Goal: Task Accomplishment & Management: Complete application form

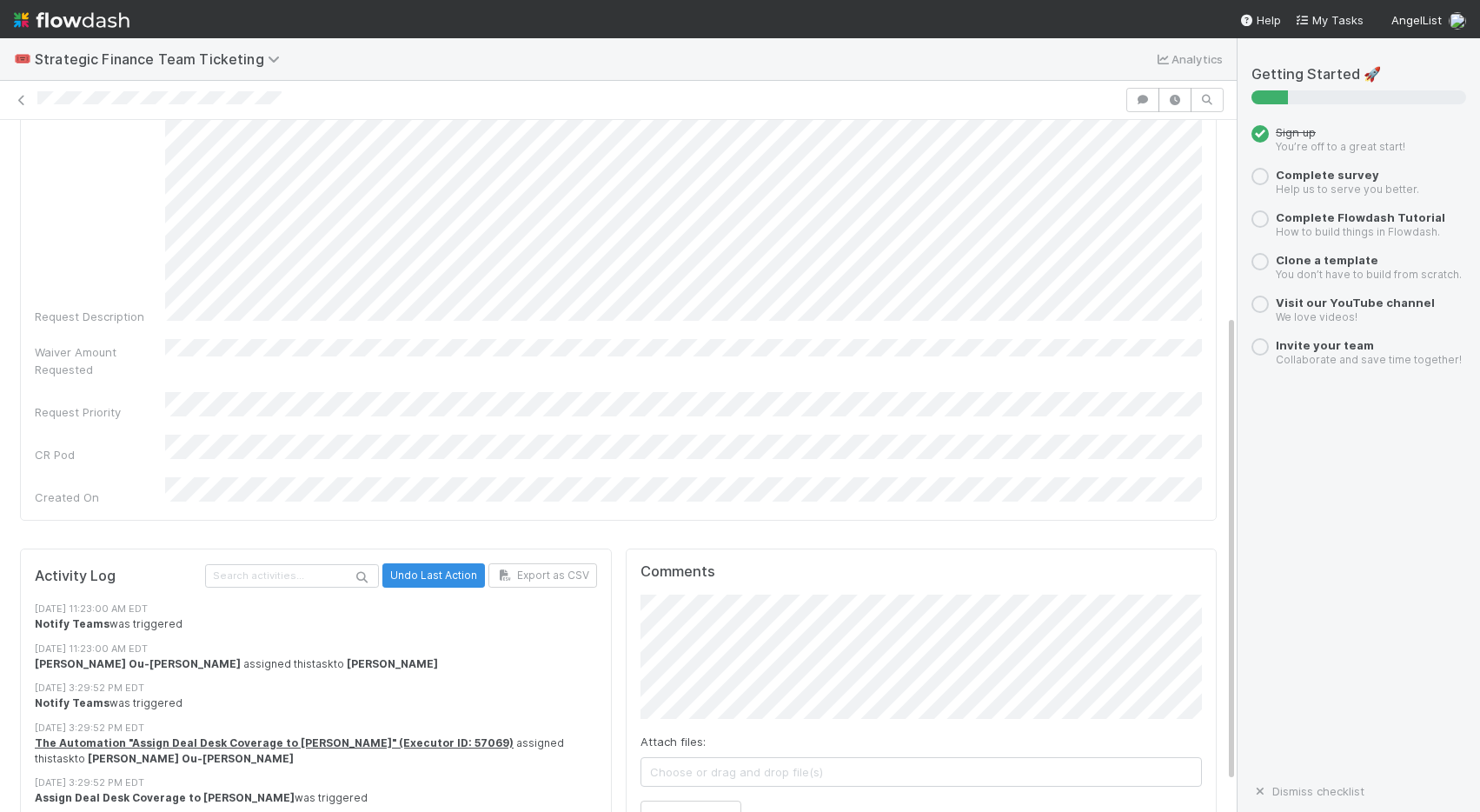
scroll to position [332, 0]
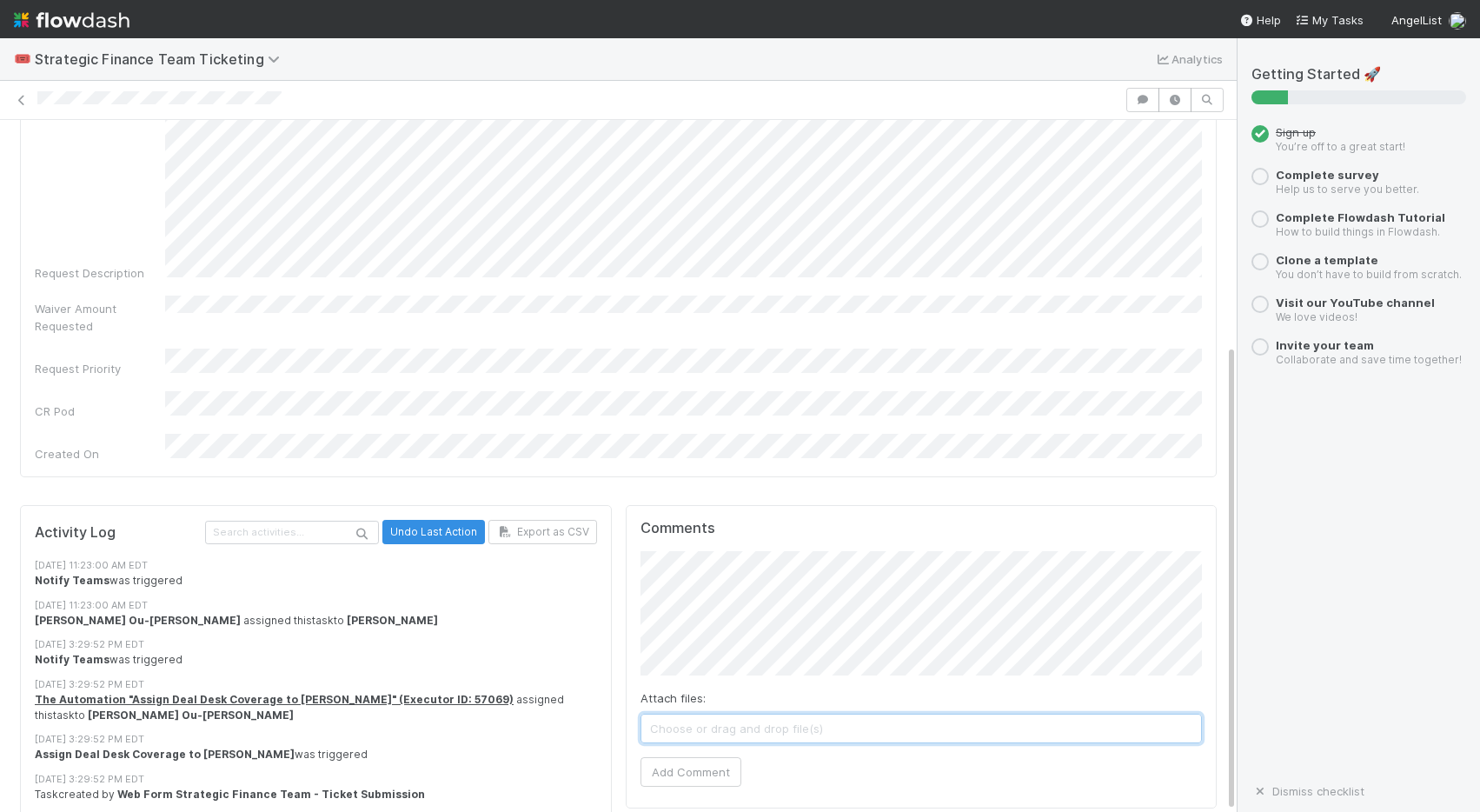
click at [683, 714] on span "Choose or drag and drop file(s)" at bounding box center [921, 727] width 560 height 28
click at [697, 714] on span "Choose or drag and drop file(s)" at bounding box center [921, 727] width 560 height 28
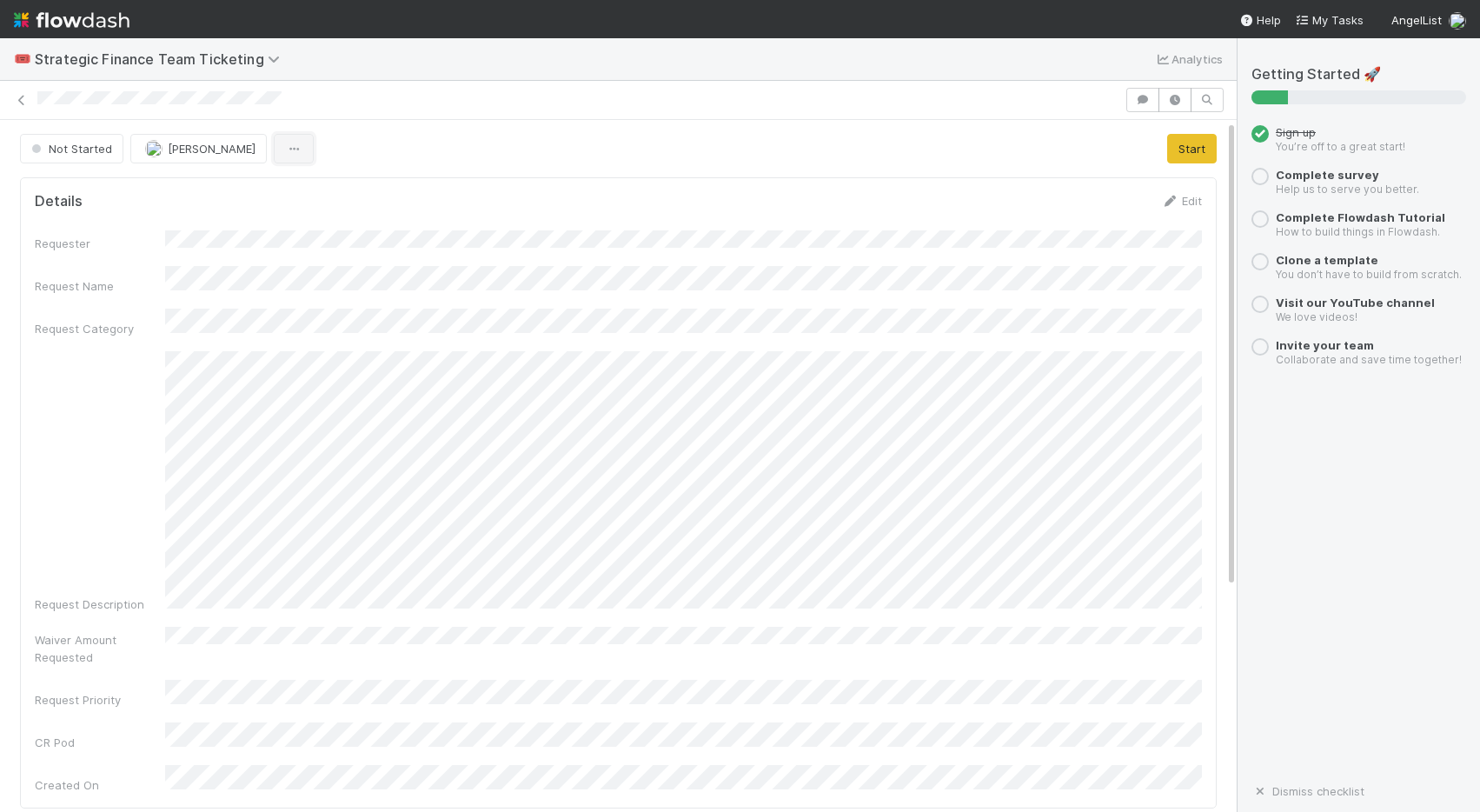
click at [285, 150] on icon "button" at bounding box center [294, 149] width 17 height 12
click at [466, 141] on div "Duplicate Delete" at bounding box center [740, 406] width 1480 height 812
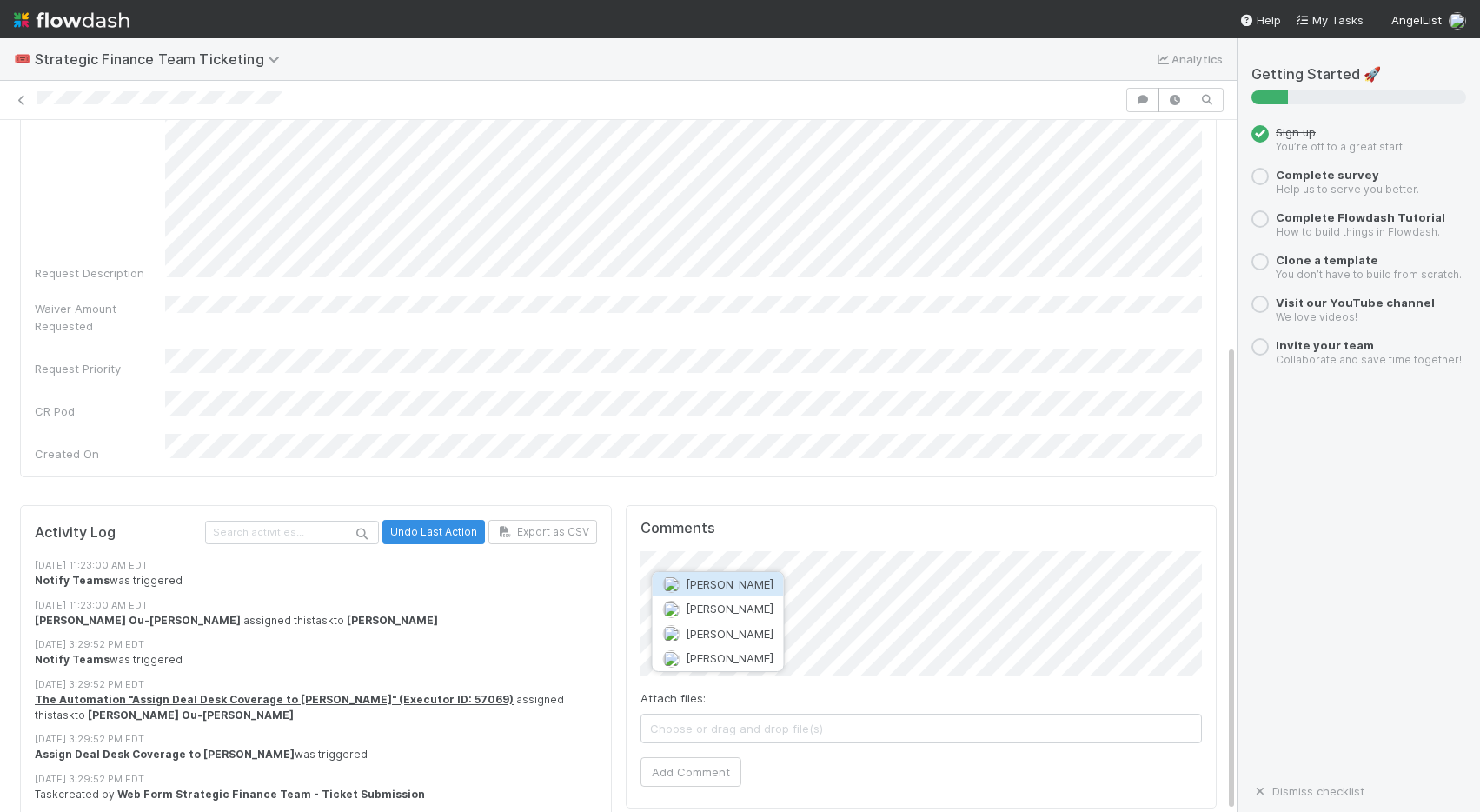
click at [743, 582] on span "[PERSON_NAME]" at bounding box center [729, 583] width 87 height 13
click at [597, 313] on div "Requester Request Name Request Category Request Description Waiver Amount Reque…" at bounding box center [618, 181] width 1168 height 563
click at [609, 311] on div "Waiver Amount Requested" at bounding box center [618, 314] width 1168 height 39
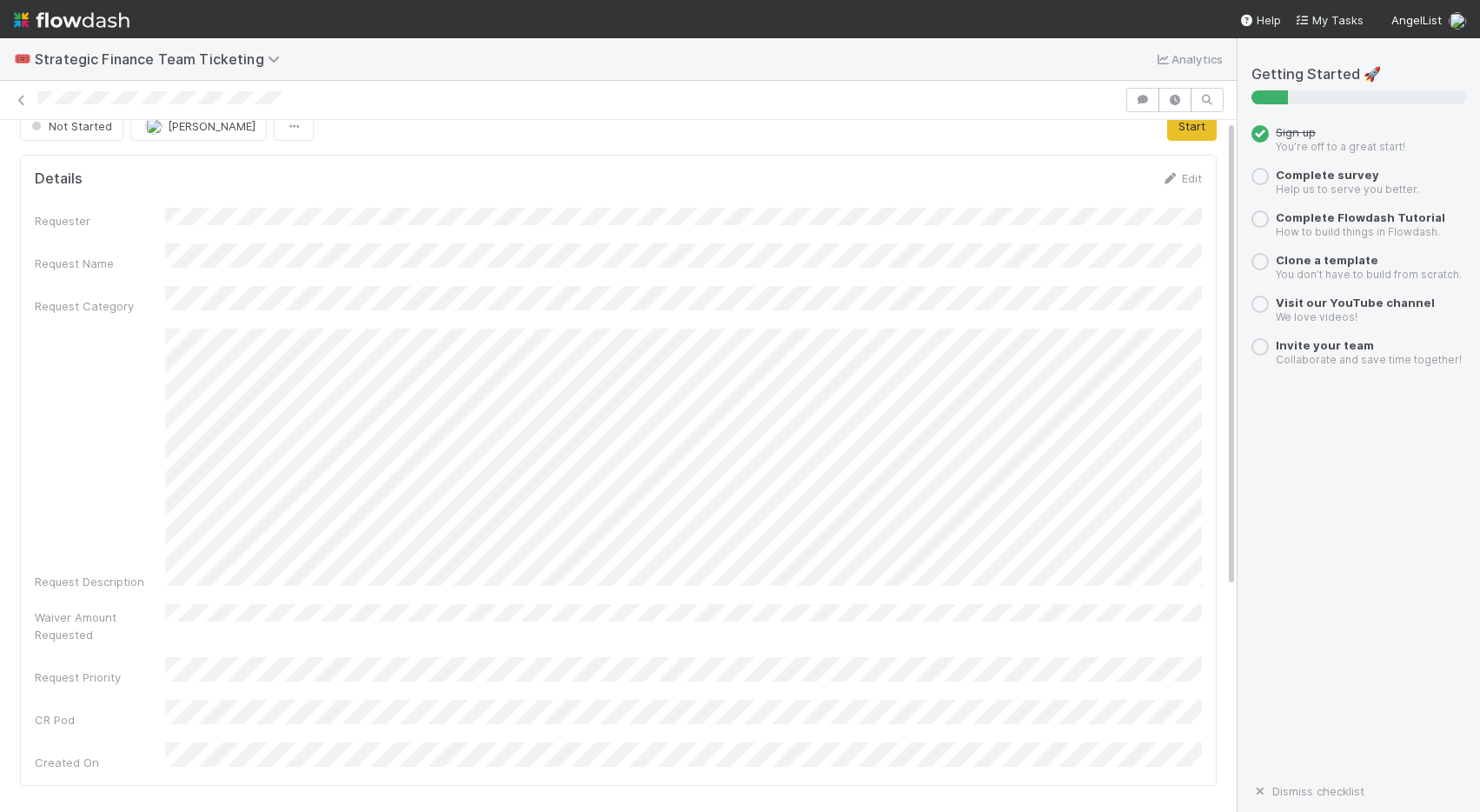
scroll to position [0, 0]
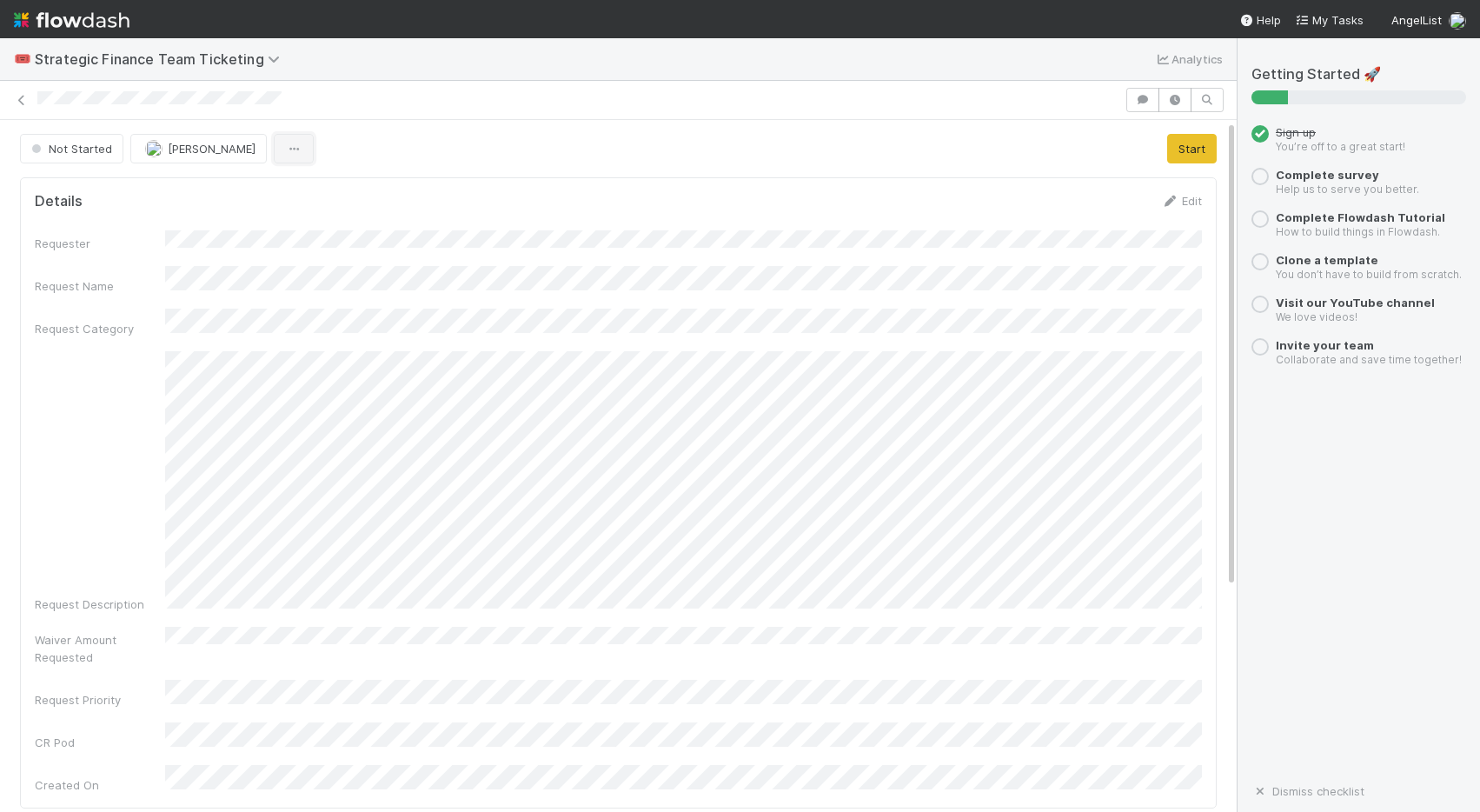
click at [298, 157] on button "button" at bounding box center [294, 148] width 40 height 30
click at [633, 132] on div "Duplicate Delete" at bounding box center [740, 406] width 1480 height 812
click at [268, 59] on icon at bounding box center [277, 59] width 17 height 13
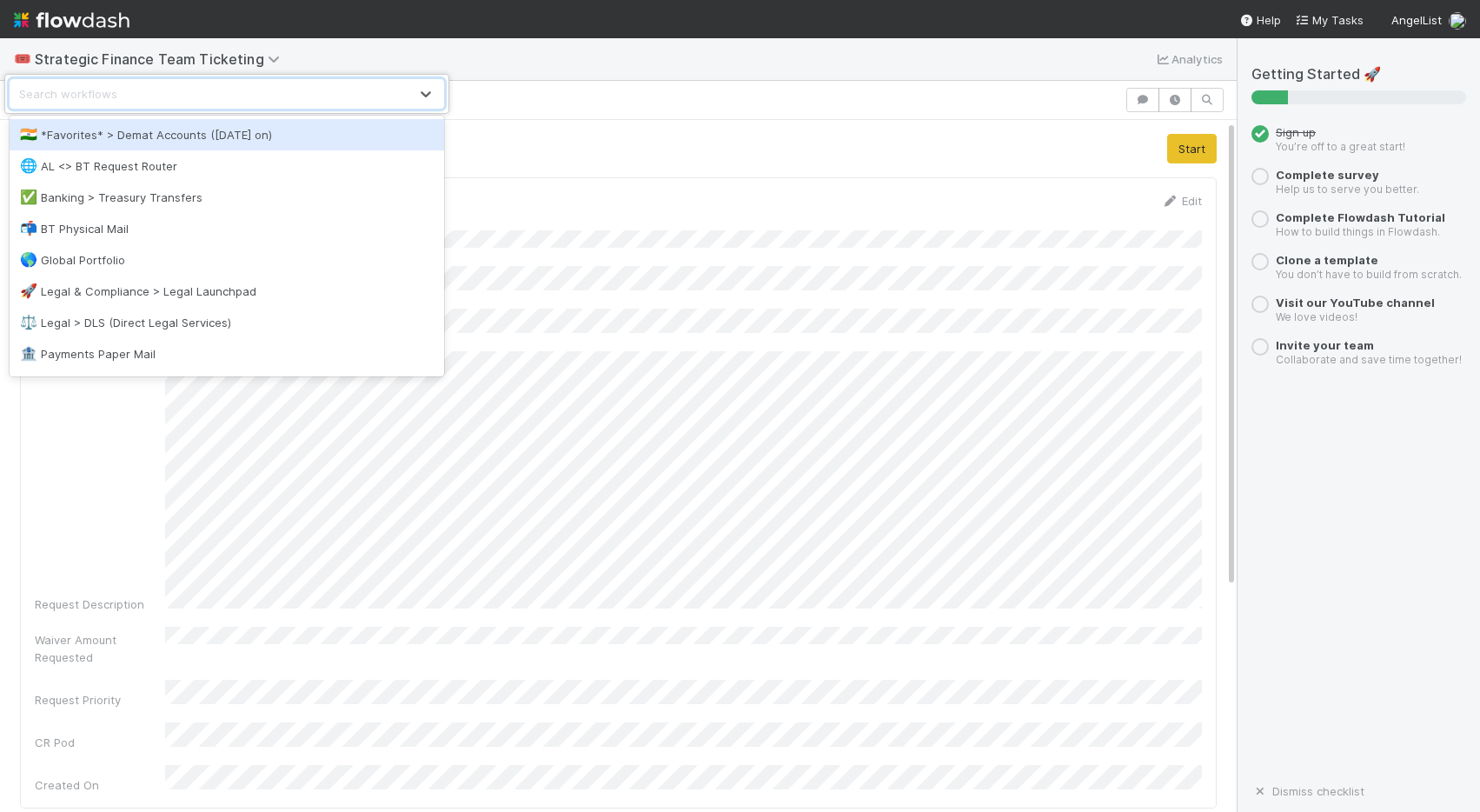
click at [950, 155] on div "option *Favorites* > Demat Accounts ([DATE] on) focused, 1 of 10. 10 results av…" at bounding box center [740, 406] width 1480 height 812
